Goal: Task Accomplishment & Management: Manage account settings

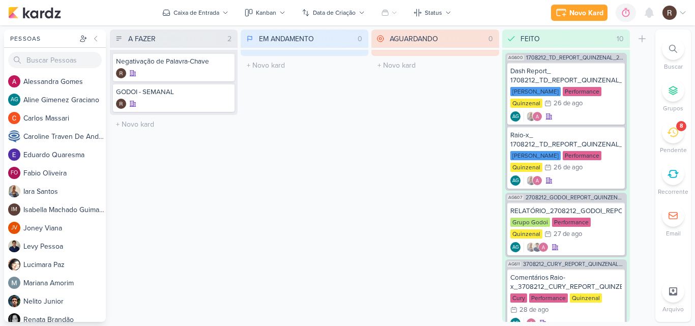
click at [670, 131] on icon at bounding box center [672, 132] width 11 height 11
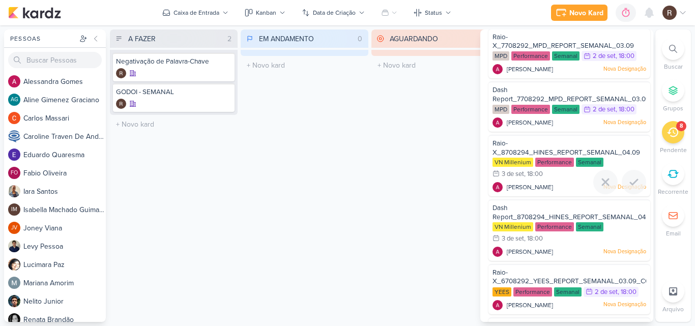
scroll to position [205, 0]
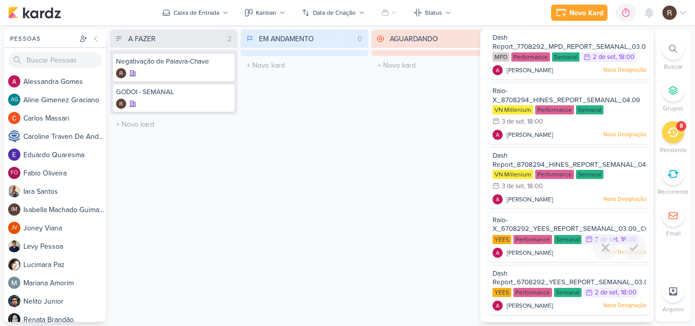
click at [541, 241] on div "Performance" at bounding box center [532, 239] width 39 height 9
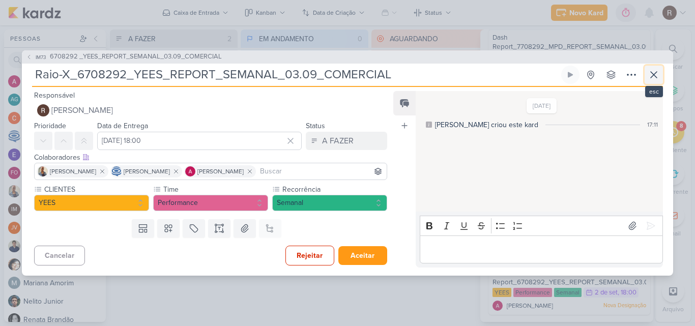
click at [651, 73] on icon at bounding box center [654, 75] width 12 height 12
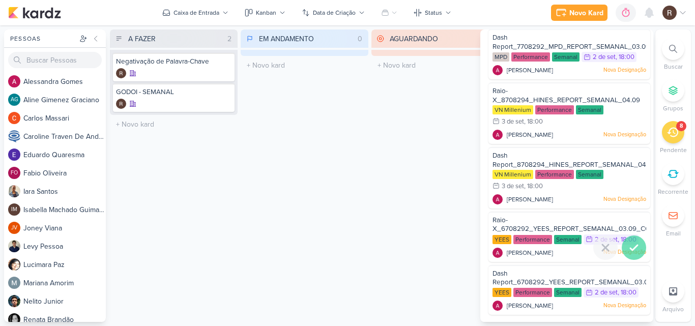
click at [630, 242] on icon at bounding box center [634, 248] width 12 height 12
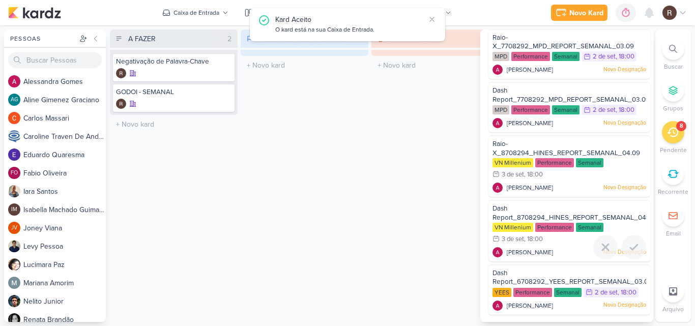
scroll to position [152, 0]
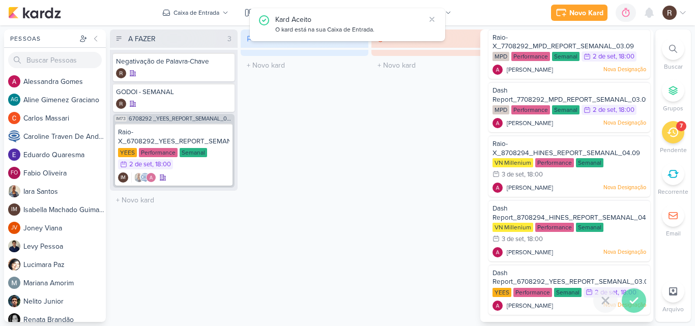
click at [630, 302] on icon at bounding box center [633, 300] width 7 height 5
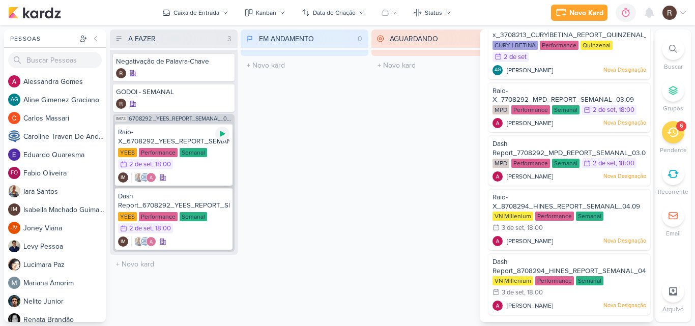
click at [224, 136] on icon at bounding box center [222, 134] width 8 height 8
click at [177, 150] on div "Performance" at bounding box center [158, 152] width 39 height 9
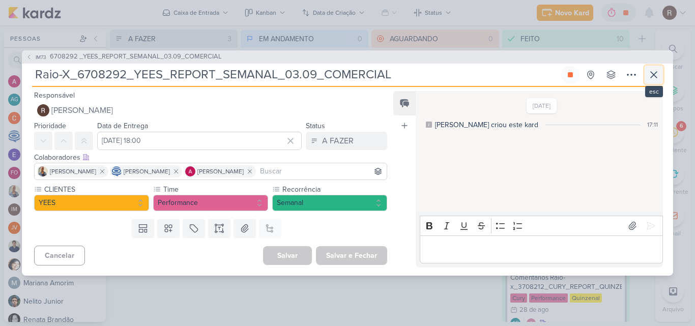
click at [657, 72] on icon at bounding box center [654, 75] width 12 height 12
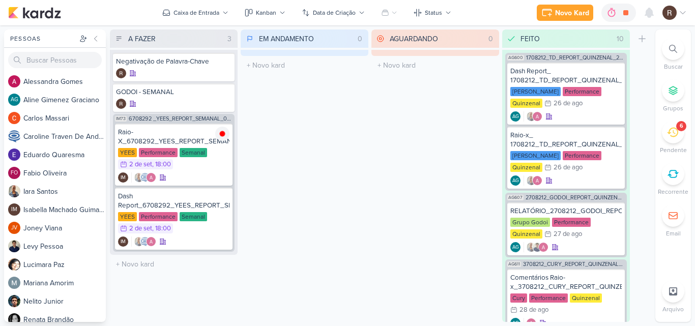
click at [421, 164] on div "AGUARDANDO 0 Mover Para Esquerda Mover Para Direita [GEOGRAPHIC_DATA] O título …" at bounding box center [435, 176] width 128 height 292
click at [671, 132] on icon at bounding box center [672, 133] width 11 height 10
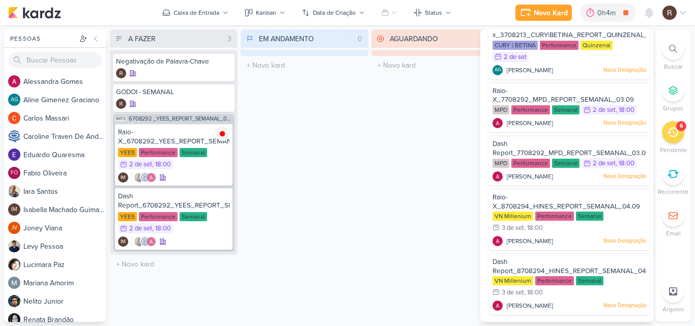
click at [306, 136] on div "EM ANDAMENTO 0 Mover Para Esquerda Mover Para Direita [GEOGRAPHIC_DATA] O títul…" at bounding box center [305, 176] width 128 height 292
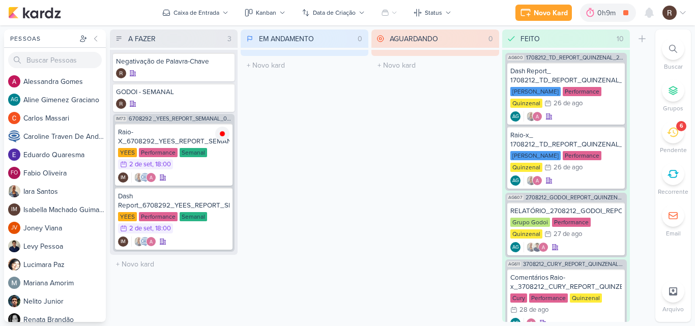
click at [664, 134] on div "6" at bounding box center [673, 132] width 22 height 22
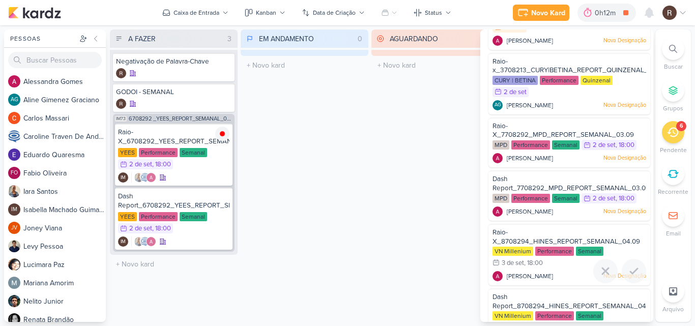
scroll to position [0, 0]
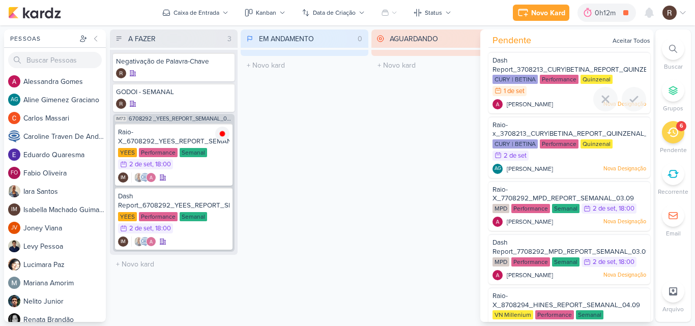
click at [524, 89] on div "1 de set" at bounding box center [514, 91] width 21 height 7
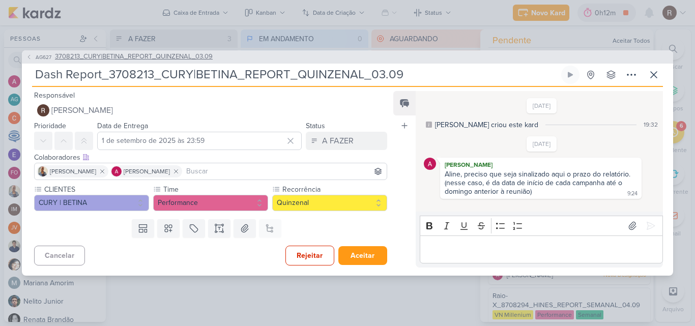
click at [174, 59] on span "3708213_CURY|BETINA_REPORT_QUINZENAL_03.09" at bounding box center [134, 57] width 158 height 10
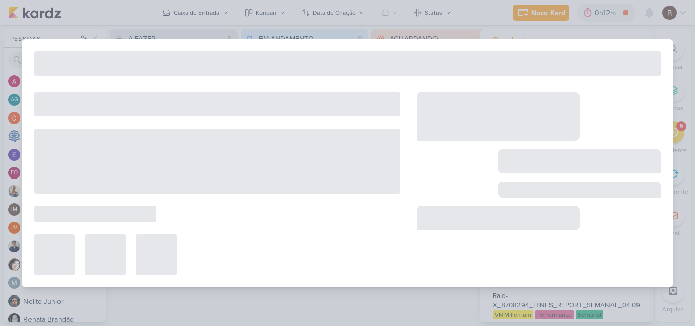
type input "3708213_CURY|BETINA_REPORT_QUINZENAL_03.09"
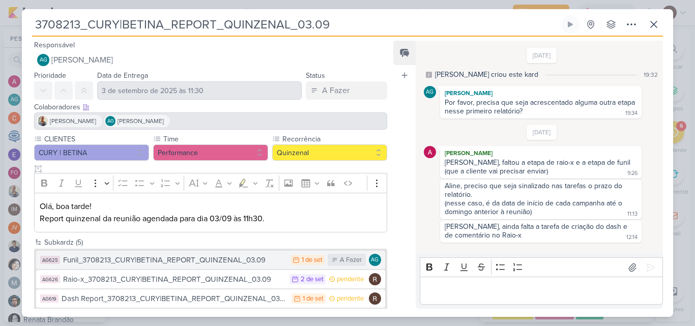
click at [214, 262] on div "Funil_3708213_CURY|BETINA_REPORT_QUINZENAL_03.09" at bounding box center [174, 260] width 222 height 12
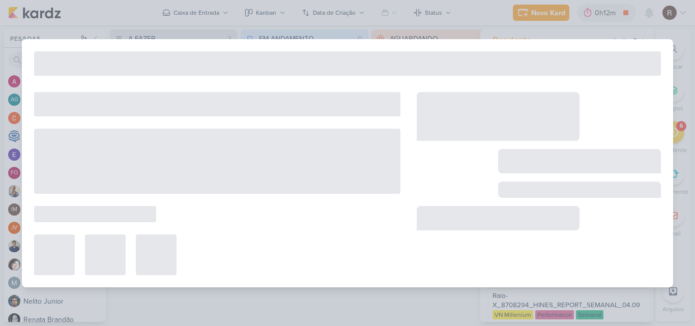
type input "Funil_3708213_CURY|BETINA_REPORT_QUINZENAL_03.09"
type input "1 de setembro de 2025 às 23:59"
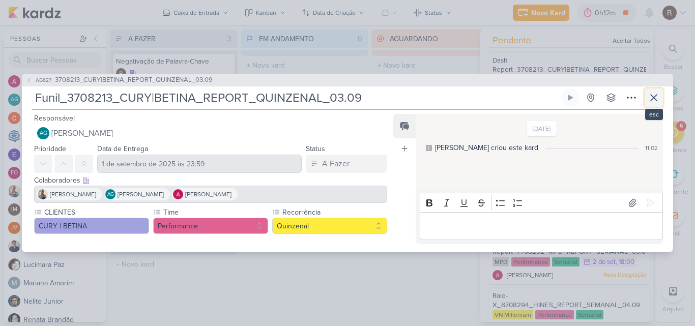
click at [656, 102] on icon at bounding box center [654, 98] width 12 height 12
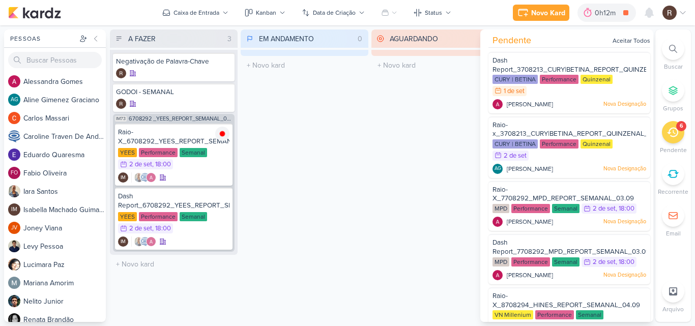
click at [420, 191] on div "AGUARDANDO 0 Mover Para Esquerda Mover Para Direita [GEOGRAPHIC_DATA] O título …" at bounding box center [435, 176] width 128 height 292
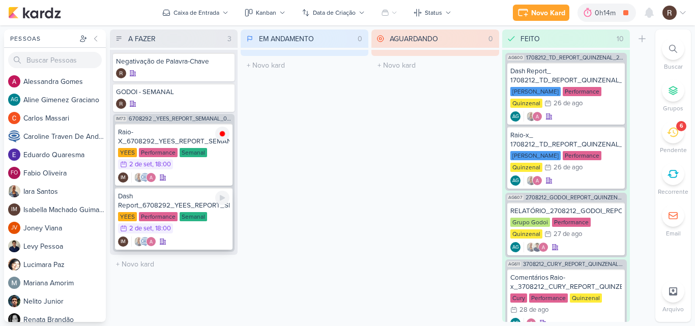
click at [171, 203] on div "Dash Report_6708292_YEES_REPORT_SEMANAL_03.09_COMERCIAL" at bounding box center [173, 201] width 111 height 18
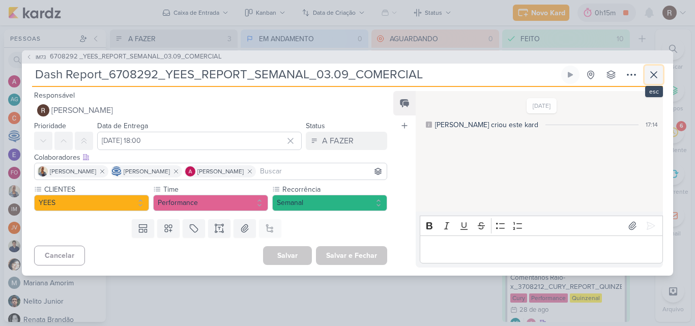
click at [655, 75] on icon at bounding box center [654, 75] width 12 height 12
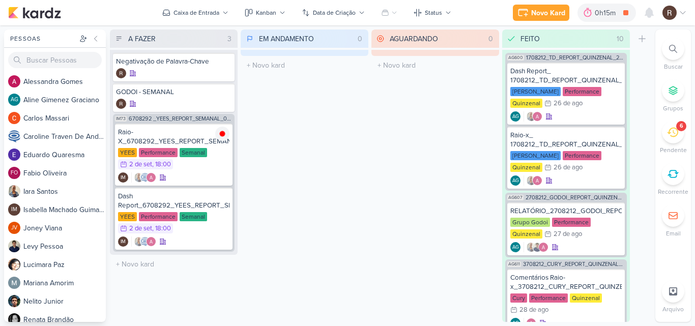
click at [682, 137] on div "6" at bounding box center [673, 132] width 22 height 22
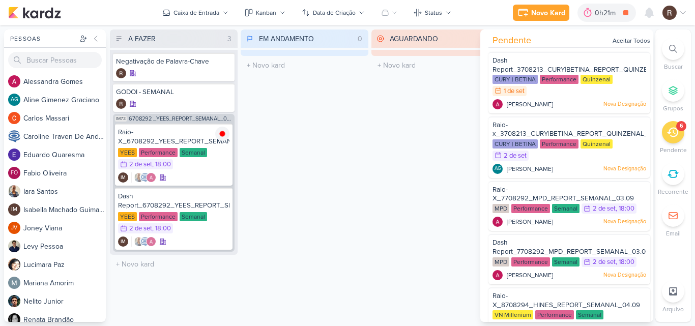
click at [375, 172] on div "AGUARDANDO 0 Mover Para Esquerda Mover Para Direita [GEOGRAPHIC_DATA] O título …" at bounding box center [435, 176] width 128 height 292
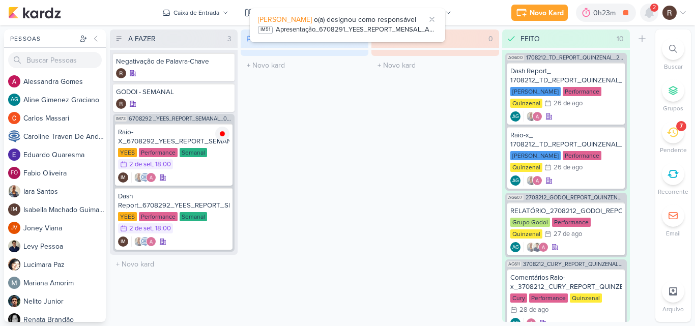
click at [653, 16] on icon at bounding box center [649, 12] width 8 height 9
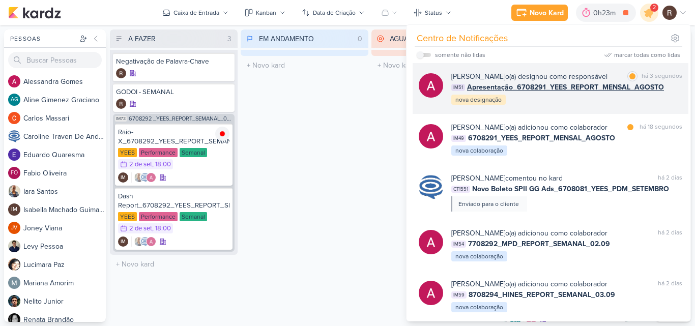
click at [613, 99] on div "[PERSON_NAME] o(a) designou como responsável marcar como lida há 3 segundos IM5…" at bounding box center [566, 88] width 231 height 35
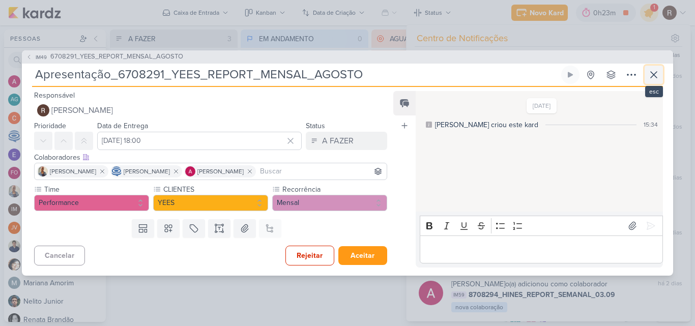
click at [655, 75] on icon at bounding box center [654, 75] width 6 height 6
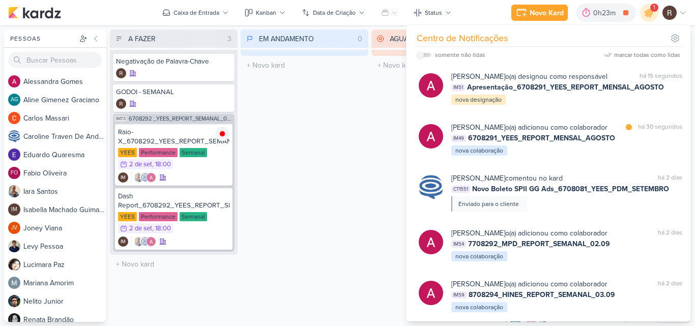
click at [322, 192] on div "EM ANDAMENTO 0 Mover Para Esquerda Mover Para Direita [GEOGRAPHIC_DATA] O títul…" at bounding box center [305, 176] width 128 height 292
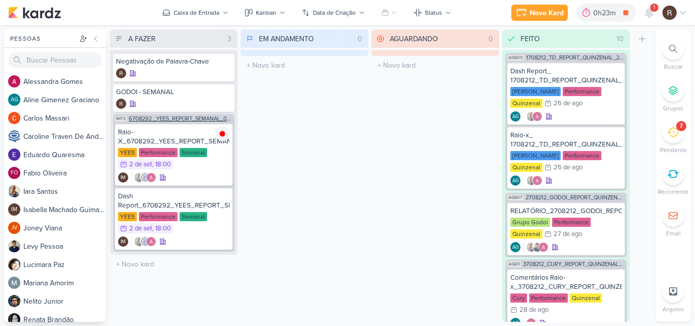
click at [185, 119] on span "6708292 _YEES_REPORT_SEMANAL_03.09_COMERCIAL" at bounding box center [181, 119] width 104 height 6
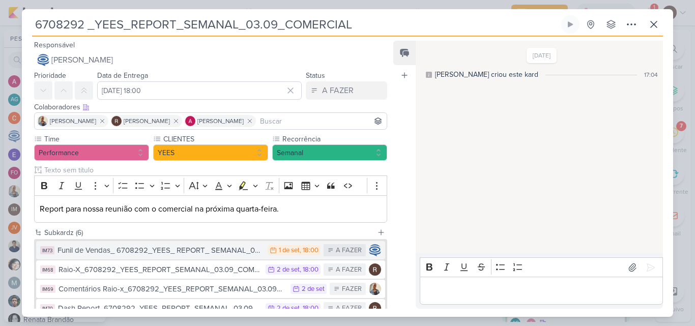
click at [193, 252] on div "Funil de Vendas_ 6708292_YEES_ REPORT_ SEMANAL_03.09_COMERCIAL" at bounding box center [159, 251] width 205 height 12
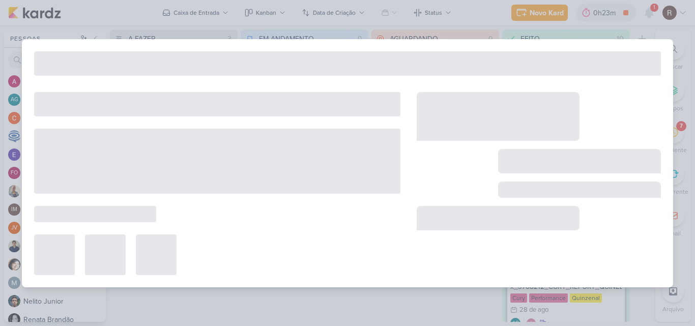
type input "Funil de Vendas_ 6708292_YEES_ REPORT_ SEMANAL_03.09_COMERCIAL"
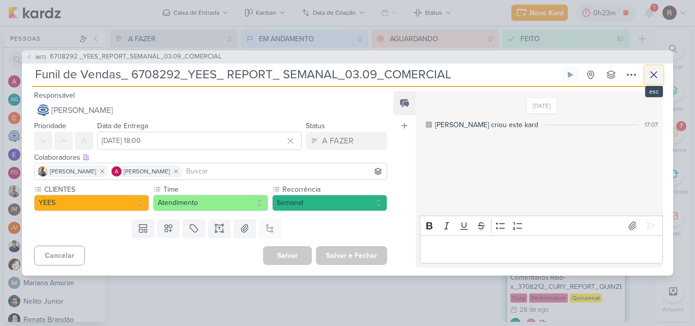
click at [649, 77] on icon at bounding box center [654, 75] width 12 height 12
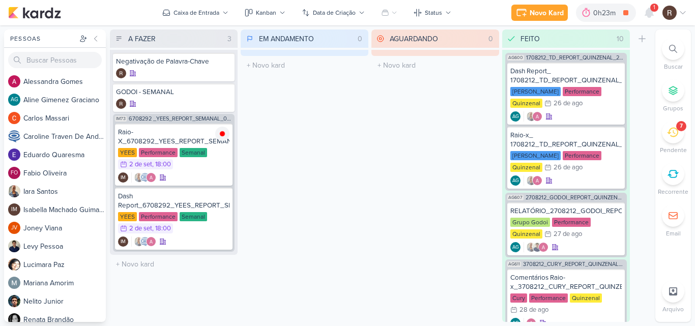
click at [403, 145] on div "AGUARDANDO 0 Mover Para Esquerda Mover Para Direita [GEOGRAPHIC_DATA] O título …" at bounding box center [435, 176] width 128 height 292
click at [653, 16] on icon at bounding box center [649, 12] width 8 height 9
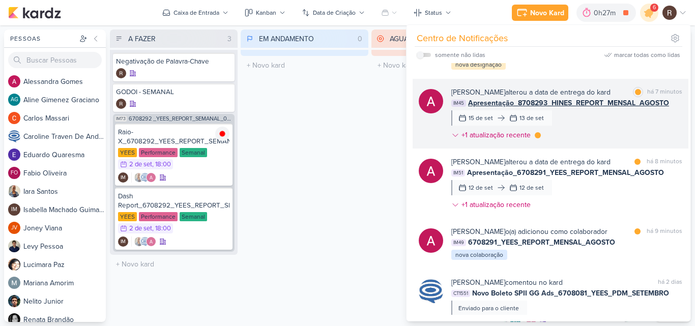
scroll to position [102, 0]
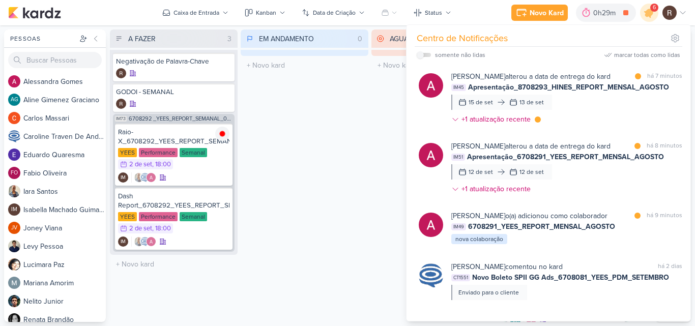
click at [318, 159] on div "EM ANDAMENTO 0 Mover Para Esquerda Mover Para Direita [GEOGRAPHIC_DATA] O títul…" at bounding box center [305, 176] width 128 height 292
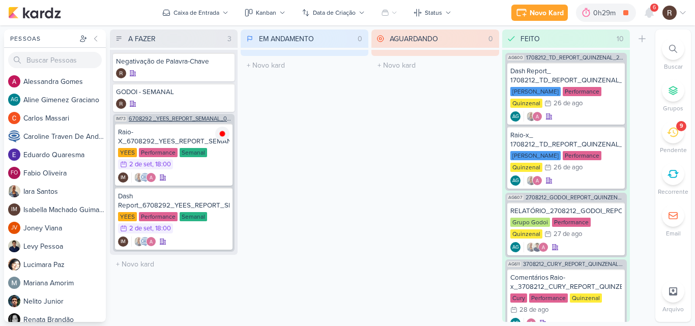
click at [149, 119] on span "6708292 _YEES_REPORT_SEMANAL_03.09_COMERCIAL" at bounding box center [181, 119] width 104 height 6
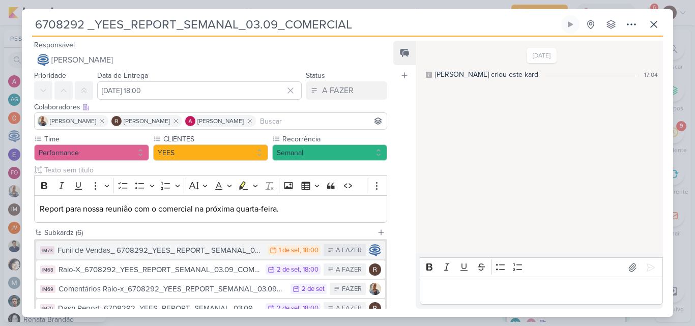
click at [219, 254] on div "Funil de Vendas_ 6708292_YEES_ REPORT_ SEMANAL_03.09_COMERCIAL" at bounding box center [159, 251] width 205 height 12
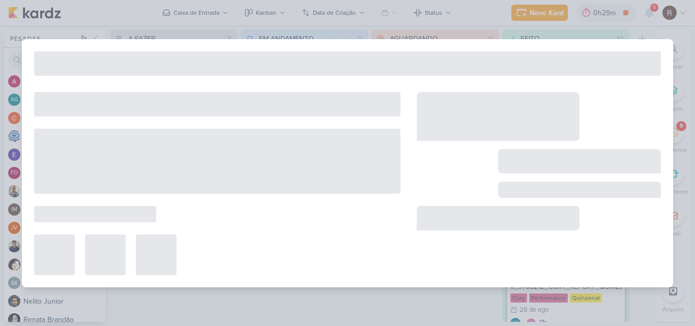
type input "Funil de Vendas_ 6708292_YEES_ REPORT_ SEMANAL_03.09_COMERCIAL"
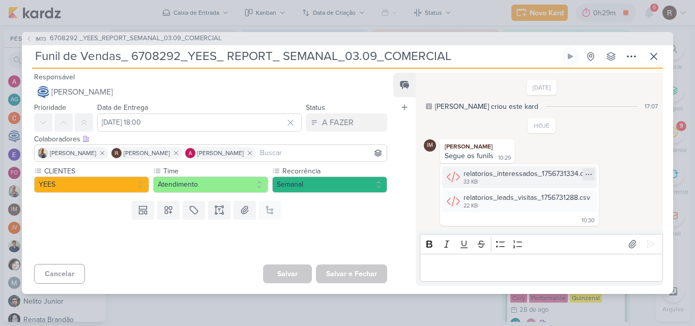
click at [584, 173] on icon at bounding box center [588, 174] width 8 height 8
click at [546, 208] on div "Baixar" at bounding box center [539, 208] width 19 height 11
click at [586, 196] on icon at bounding box center [588, 198] width 8 height 8
click at [552, 230] on button "Baixar" at bounding box center [552, 232] width 82 height 15
click at [655, 59] on icon at bounding box center [654, 56] width 12 height 12
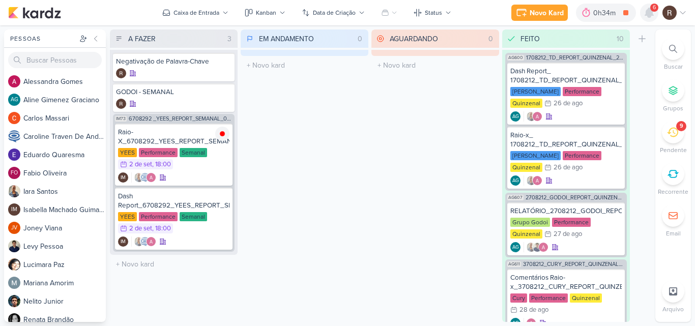
click at [648, 12] on icon at bounding box center [649, 12] width 8 height 9
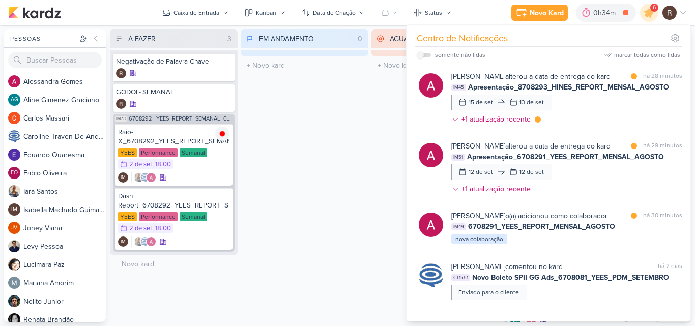
click at [337, 149] on div "EM ANDAMENTO 0 Mover Para Esquerda Mover Para Direita [GEOGRAPHIC_DATA] O títul…" at bounding box center [305, 176] width 128 height 292
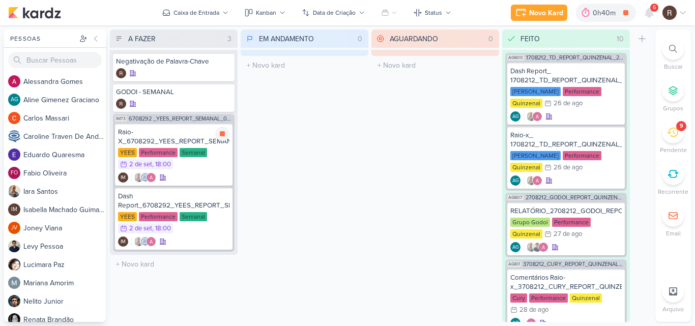
click at [178, 143] on div "Raio-X_6708292_YEES_REPORT_SEMANAL_03.09_COMERCIAL" at bounding box center [173, 137] width 111 height 18
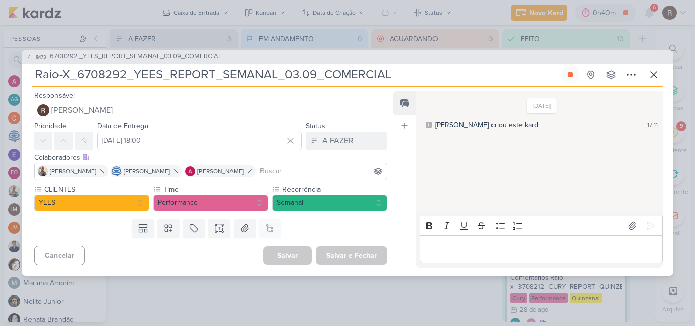
click at [457, 241] on div "Editor editing area: main" at bounding box center [541, 250] width 243 height 28
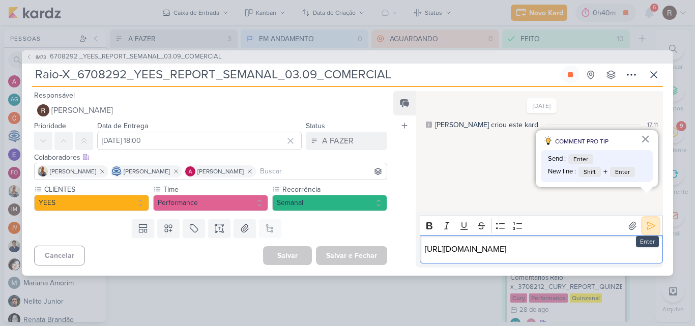
click at [651, 221] on icon at bounding box center [651, 226] width 10 height 10
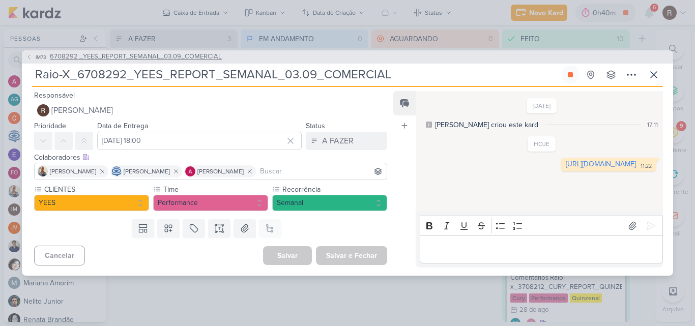
click at [198, 52] on span "6708292 _YEES_REPORT_SEMANAL_03.09_COMERCIAL" at bounding box center [136, 57] width 172 height 10
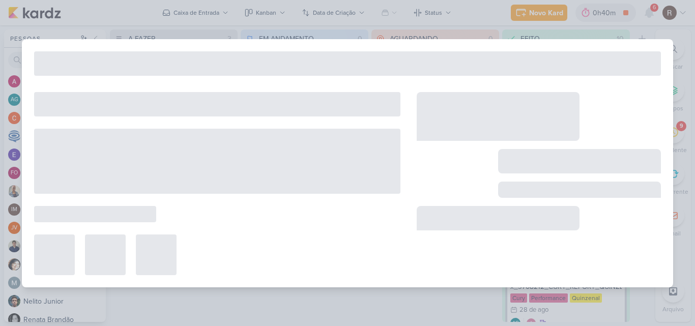
type input "6708292 _YEES_REPORT_SEMANAL_03.09_COMERCIAL"
type input "[DATE] 18:00"
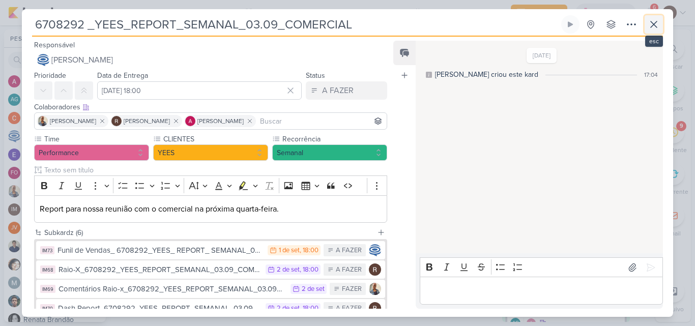
click at [654, 25] on icon at bounding box center [654, 24] width 6 height 6
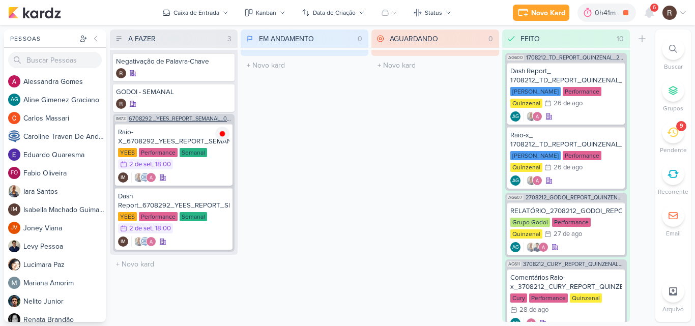
click at [163, 120] on span "6708292 _YEES_REPORT_SEMANAL_03.09_COMERCIAL" at bounding box center [181, 119] width 104 height 6
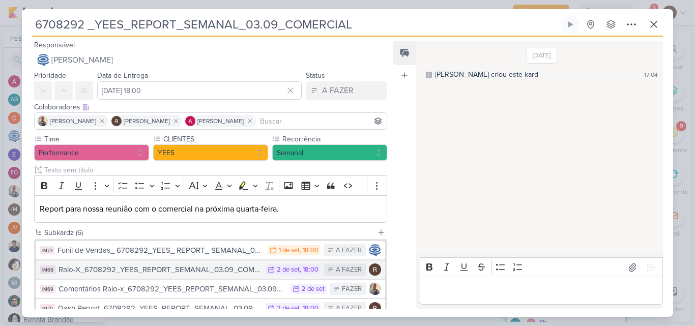
click at [213, 270] on div "Raio-X_6708292_YEES_REPORT_SEMANAL_03.09_COMERCIAL" at bounding box center [159, 270] width 202 height 12
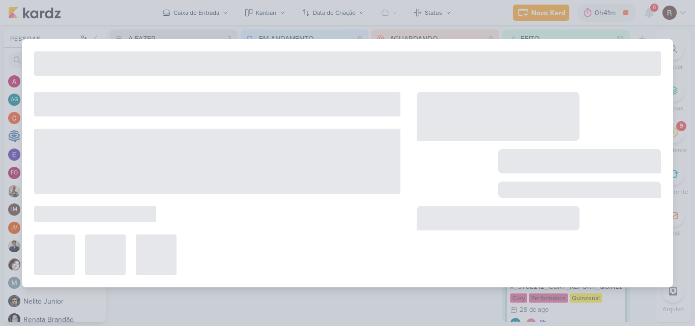
type input "Raio-X_6708292_YEES_REPORT_SEMANAL_03.09_COMERCIAL"
type input "[DATE] 18:00"
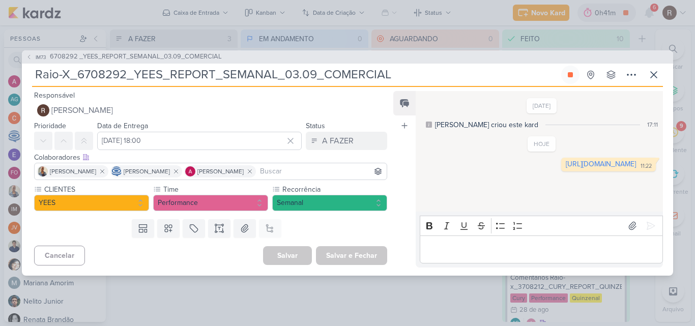
click at [450, 248] on p "Editor editing area: main" at bounding box center [541, 249] width 232 height 12
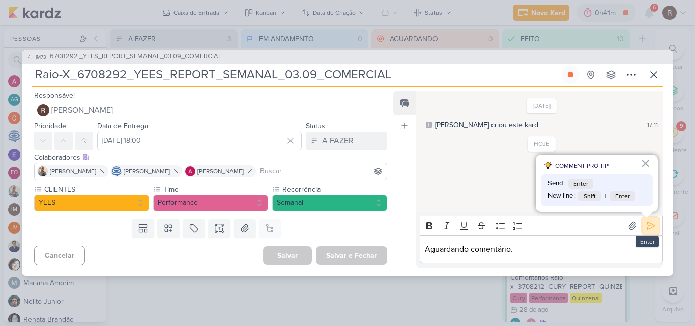
click at [647, 226] on icon at bounding box center [651, 226] width 8 height 8
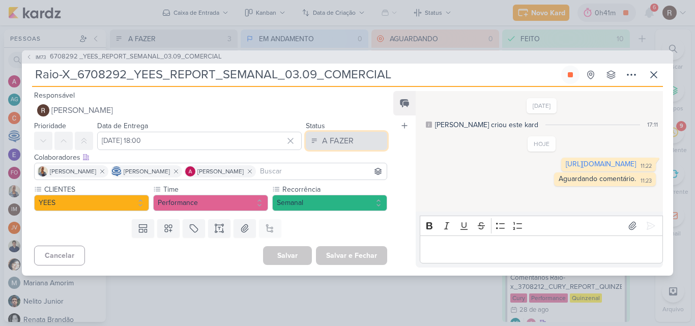
click at [355, 139] on button "A FAZER" at bounding box center [346, 141] width 81 height 18
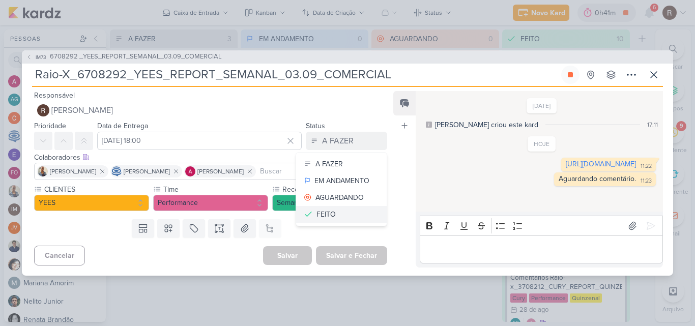
click at [334, 217] on button "FEITO" at bounding box center [341, 214] width 91 height 17
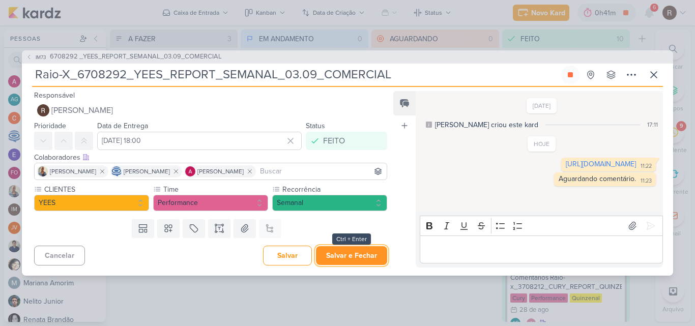
click at [357, 259] on button "Salvar e Fechar" at bounding box center [351, 255] width 71 height 19
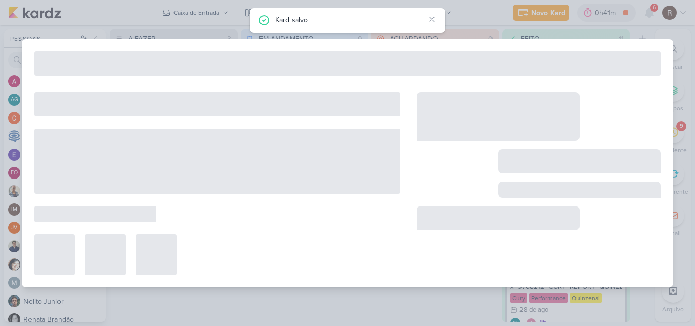
type input "6708292 _YEES_REPORT_SEMANAL_03.09_COMERCIAL"
type input "[DATE] 18:00"
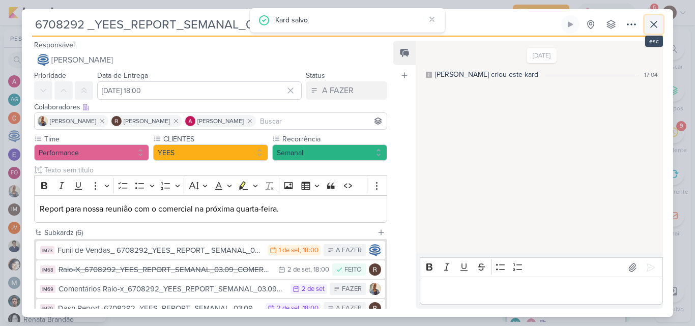
click at [656, 25] on icon at bounding box center [654, 24] width 12 height 12
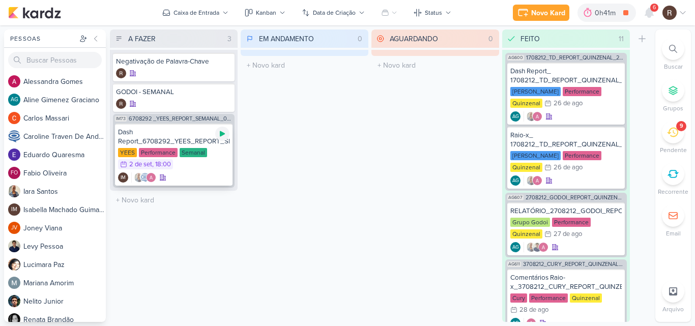
click at [222, 137] on icon at bounding box center [222, 134] width 8 height 8
click at [315, 196] on div "EM ANDAMENTO 0 Mover Para Esquerda Mover Para Direita [GEOGRAPHIC_DATA] O títul…" at bounding box center [305, 176] width 128 height 292
